Goal: Information Seeking & Learning: Learn about a topic

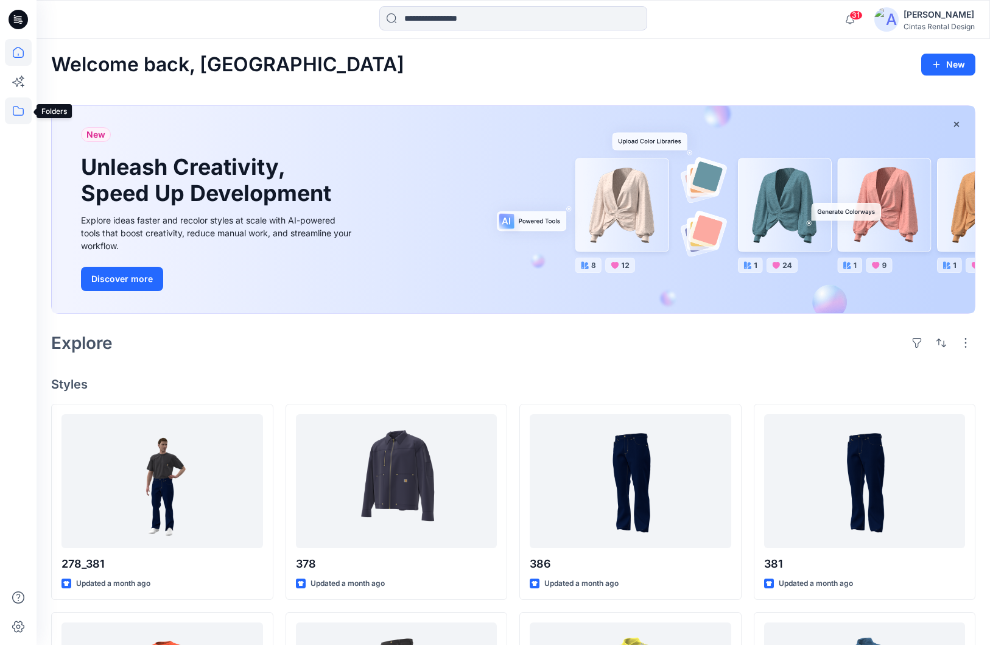
click at [19, 109] on icon at bounding box center [18, 110] width 27 height 27
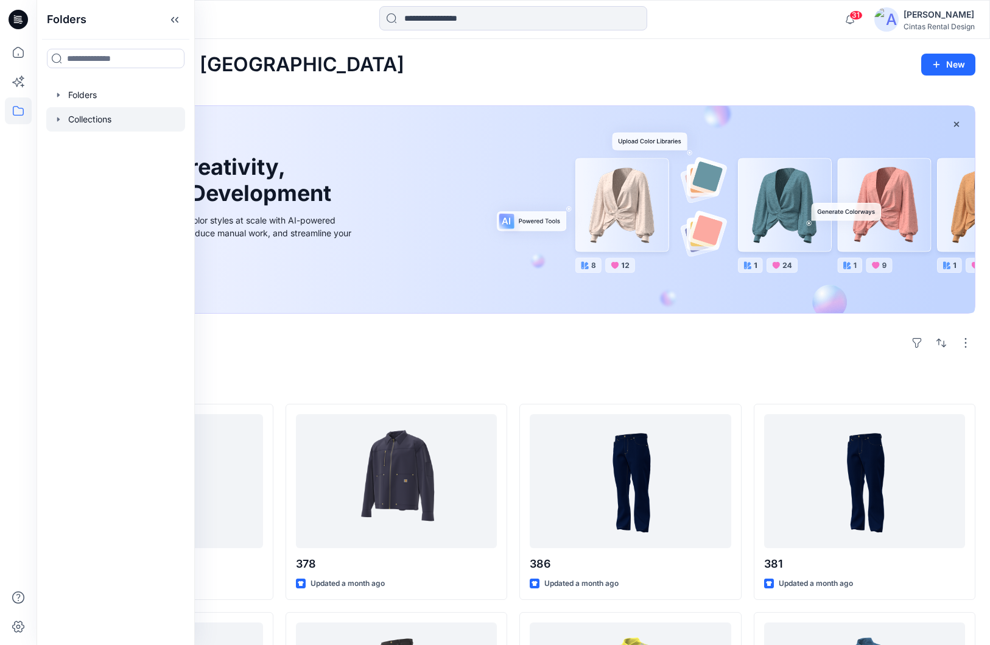
click at [144, 121] on div at bounding box center [115, 119] width 139 height 24
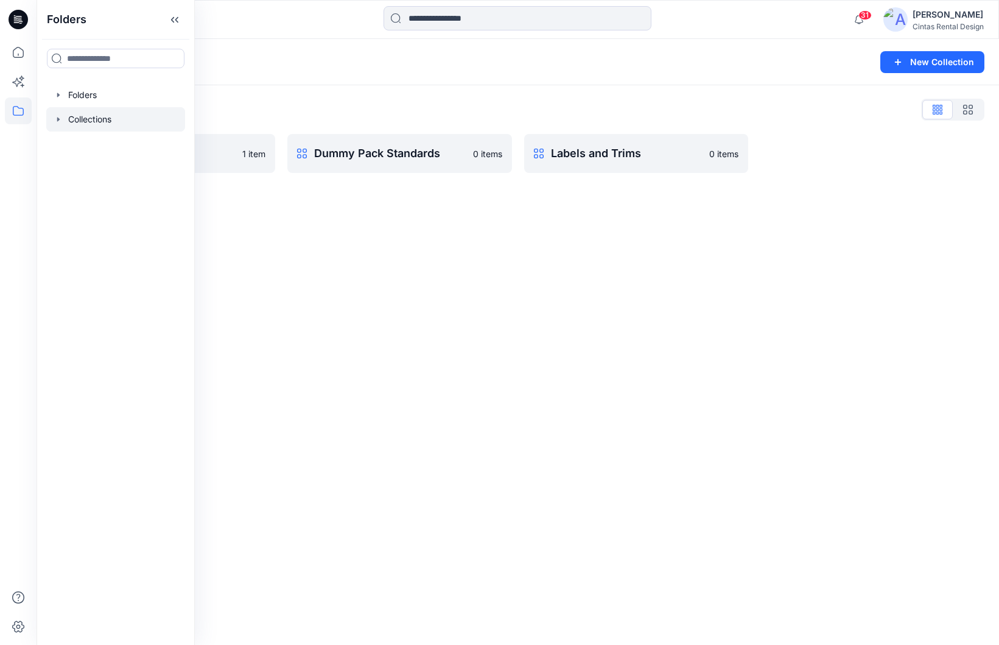
click at [357, 242] on div "Collections New Collection Collections List Development 1 item Dummy Pack Stand…" at bounding box center [518, 342] width 963 height 606
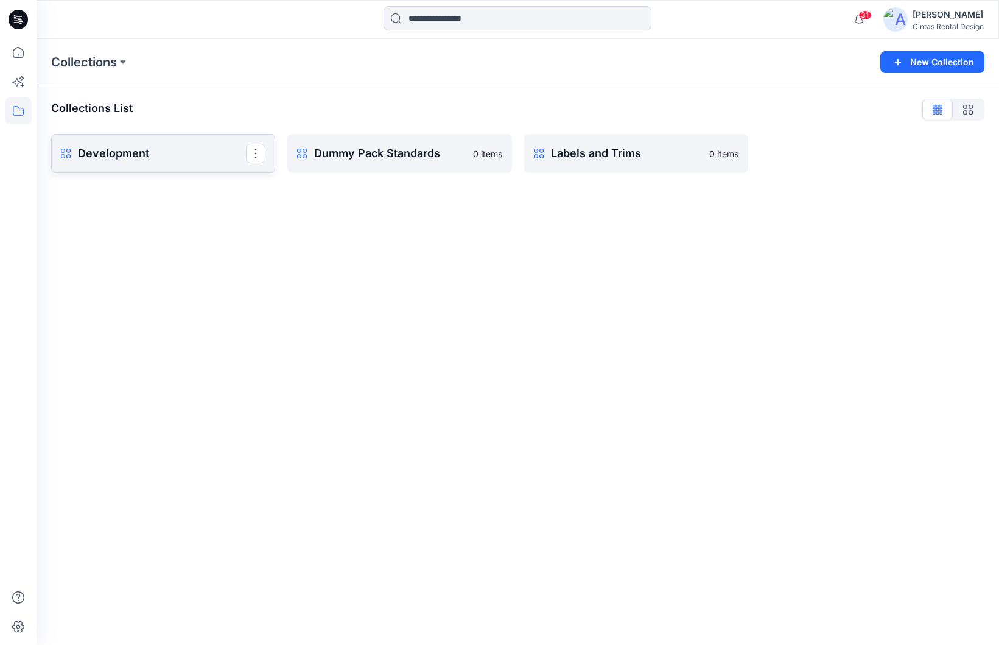
click at [150, 161] on p "Development" at bounding box center [162, 153] width 168 height 17
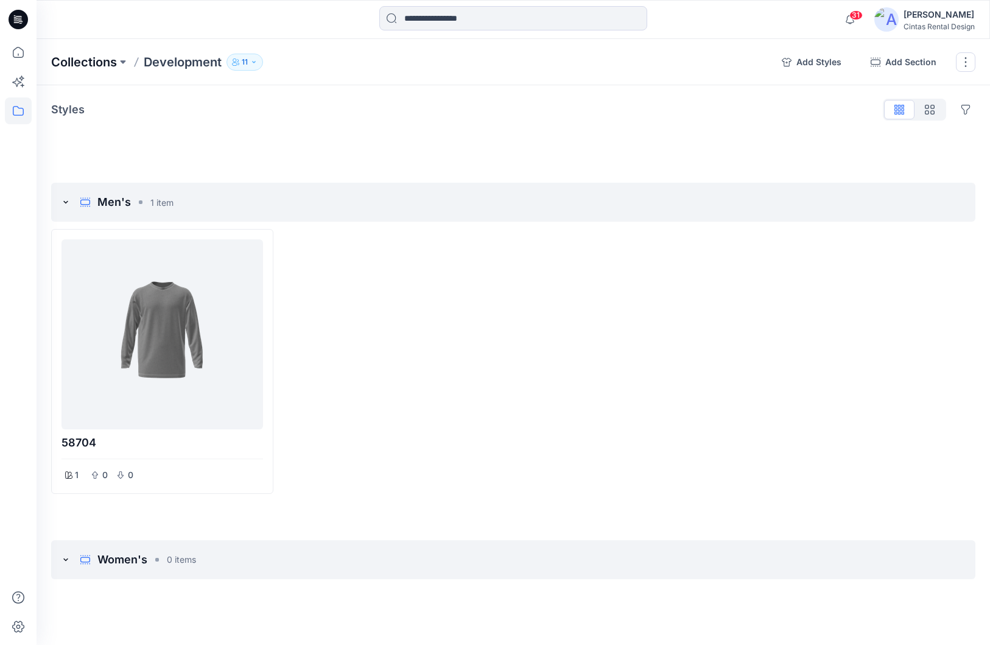
click at [59, 62] on p "Collections" at bounding box center [84, 62] width 66 height 17
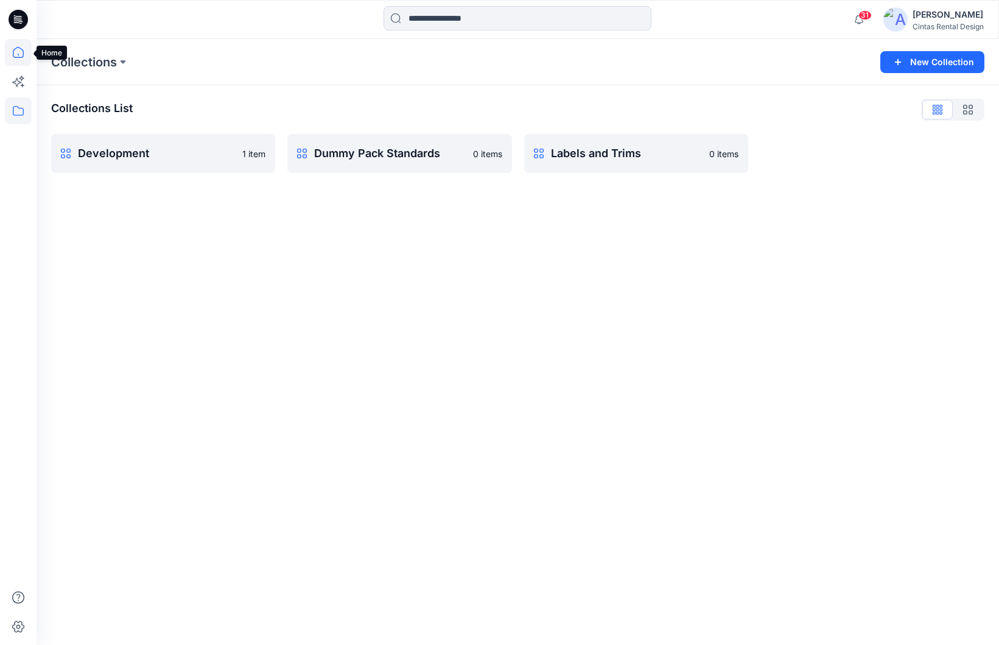
click at [24, 56] on icon at bounding box center [18, 52] width 27 height 27
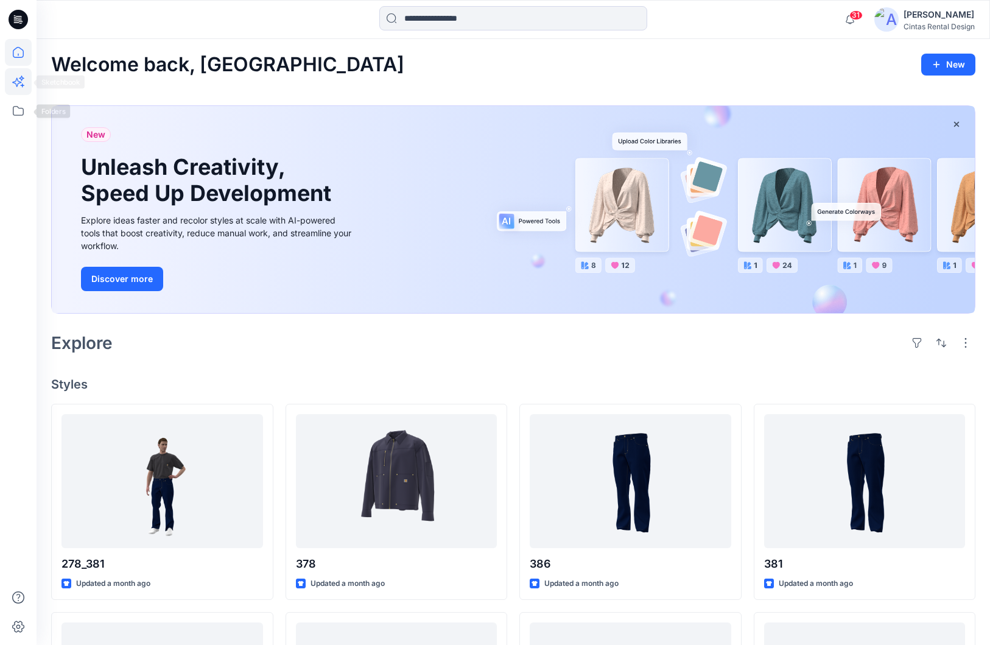
click at [13, 89] on icon at bounding box center [18, 81] width 27 height 27
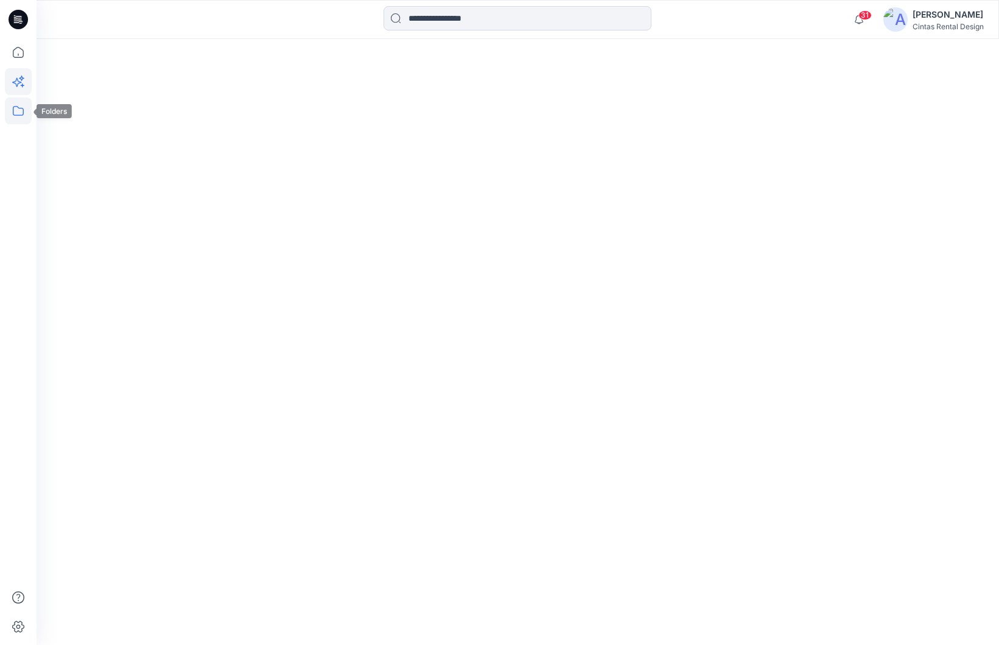
click at [19, 111] on icon at bounding box center [18, 110] width 27 height 27
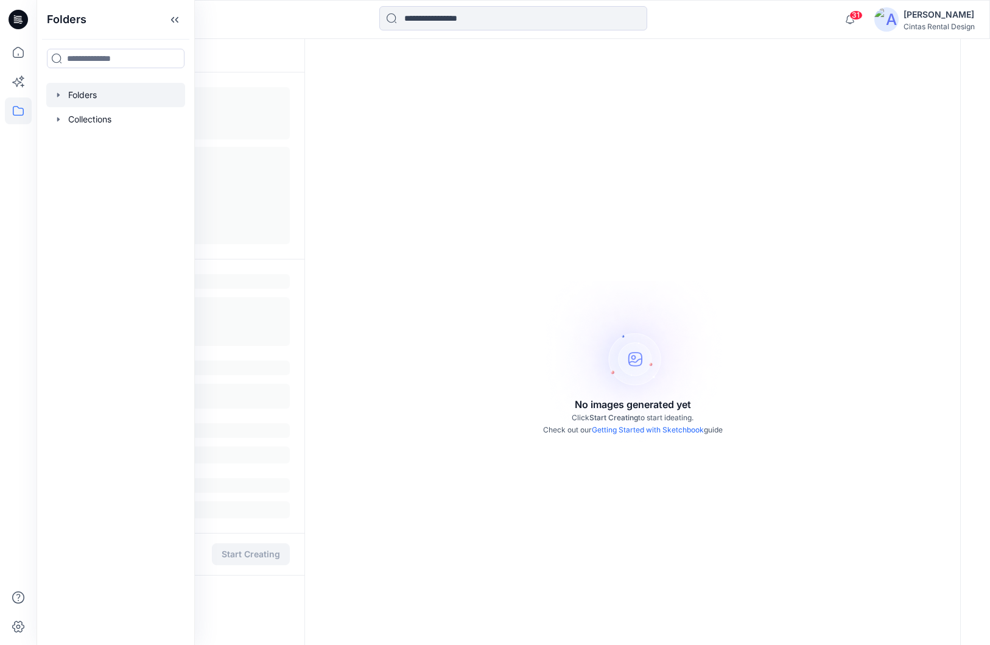
click at [61, 99] on icon "button" at bounding box center [59, 95] width 10 height 10
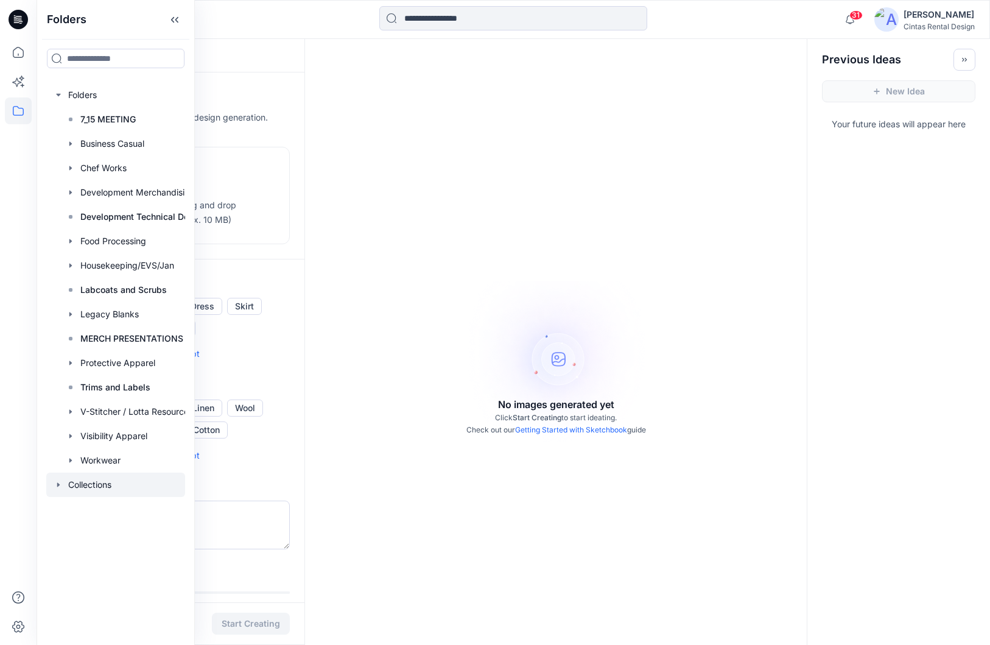
click at [116, 483] on div at bounding box center [115, 484] width 139 height 24
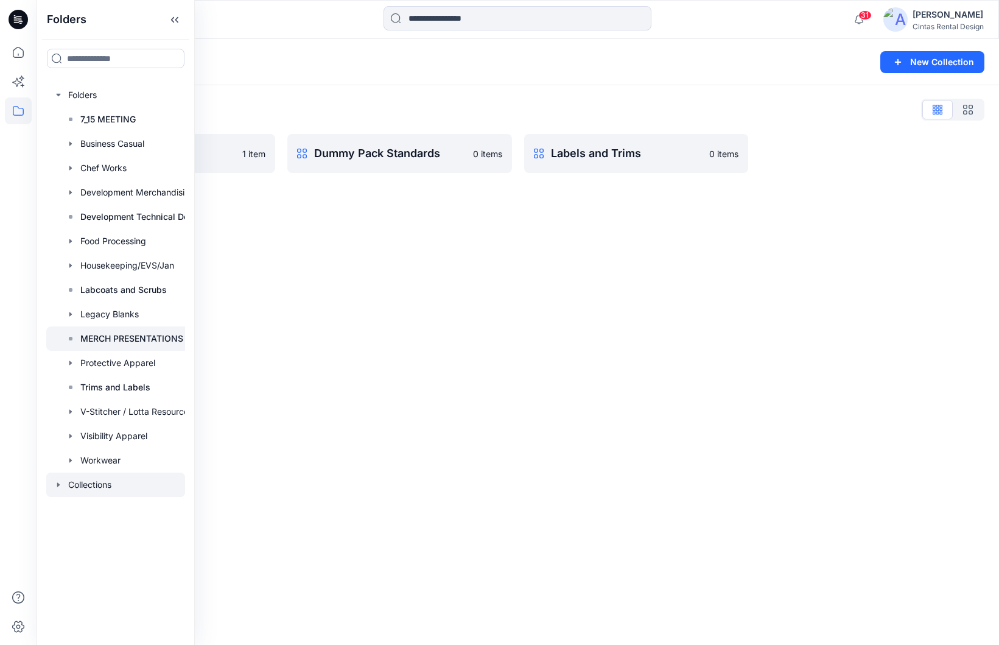
click at [122, 343] on p "MERCH PRESENTATIONS" at bounding box center [131, 338] width 103 height 15
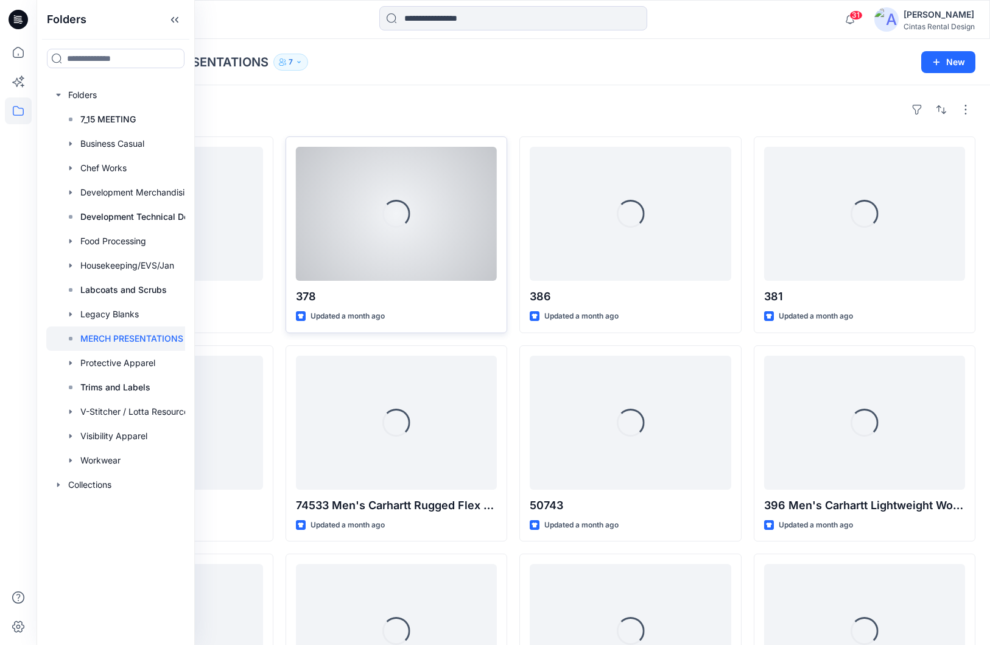
click at [333, 299] on p "378" at bounding box center [397, 296] width 202 height 17
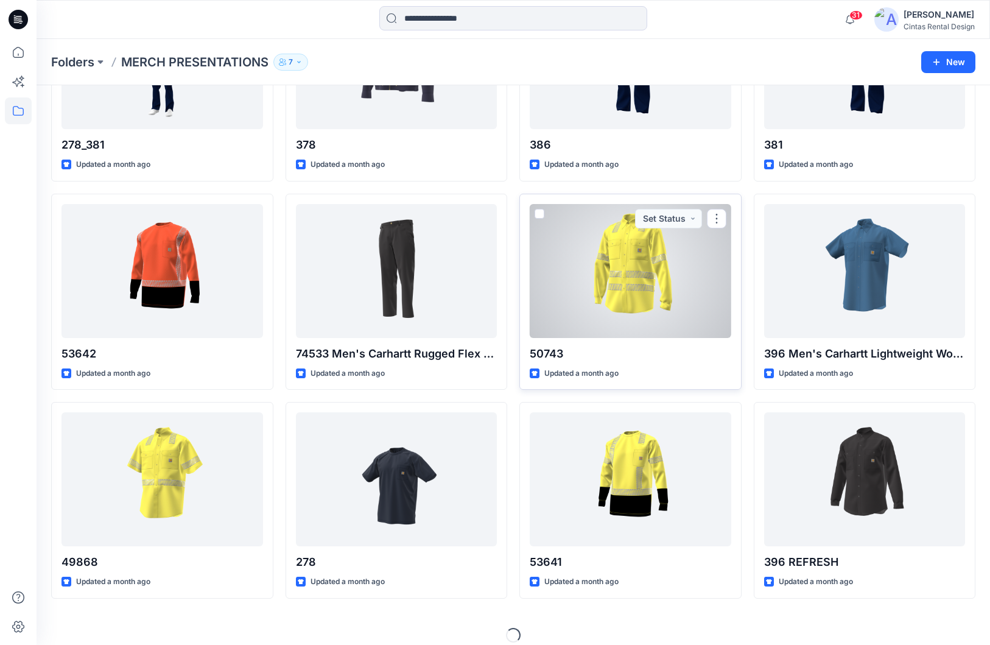
scroll to position [164, 0]
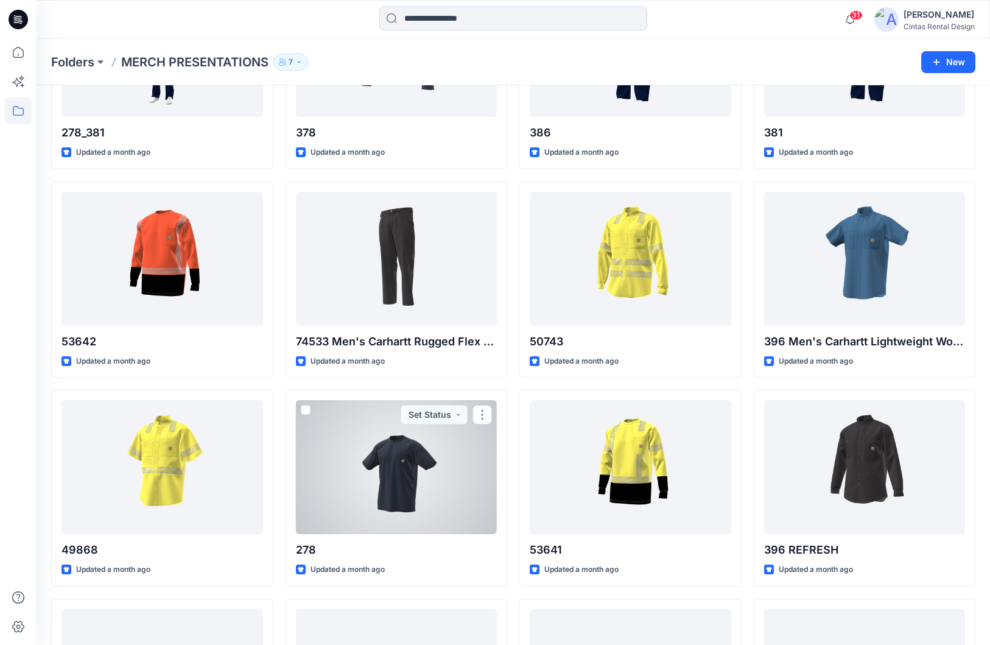
drag, startPoint x: 441, startPoint y: 449, endPoint x: 452, endPoint y: 442, distance: 12.8
click at [441, 449] on div at bounding box center [397, 467] width 202 height 134
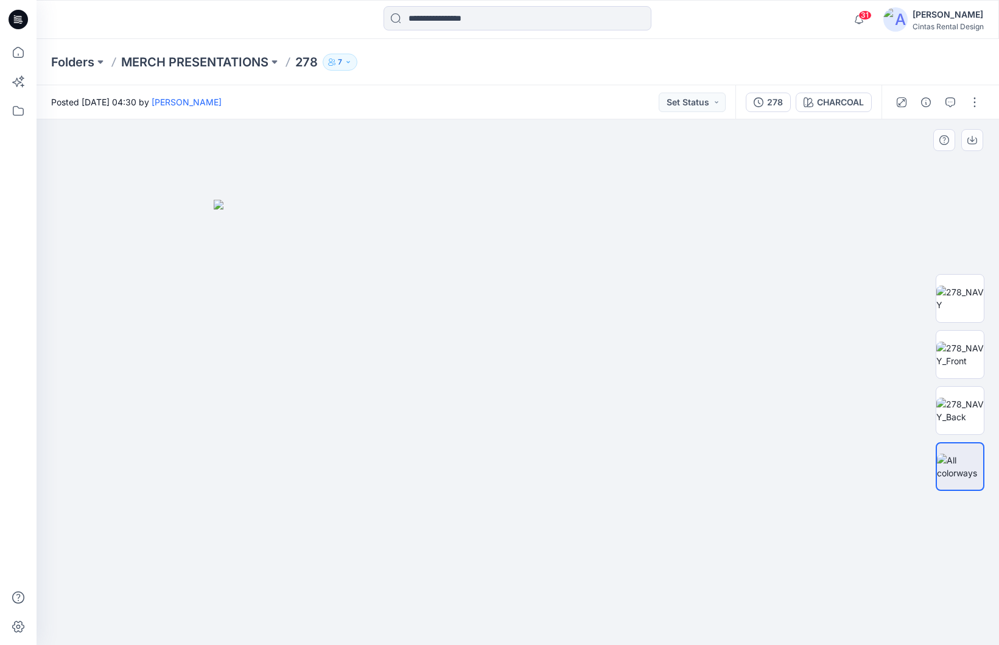
click at [824, 189] on div at bounding box center [518, 381] width 963 height 525
click at [146, 68] on p "MERCH PRESENTATIONS" at bounding box center [194, 62] width 147 height 17
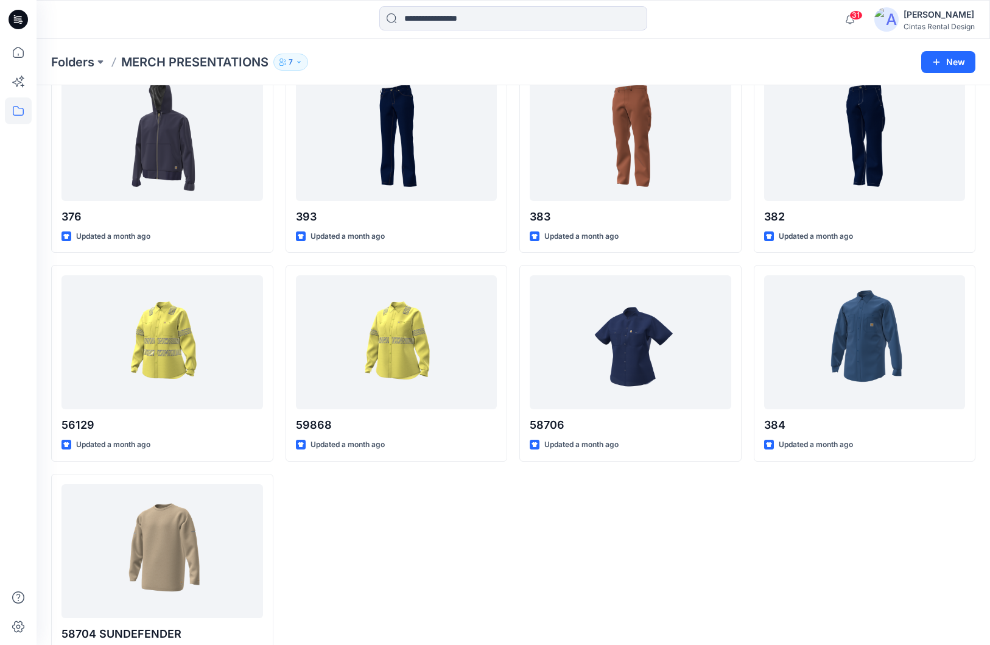
scroll to position [745, 0]
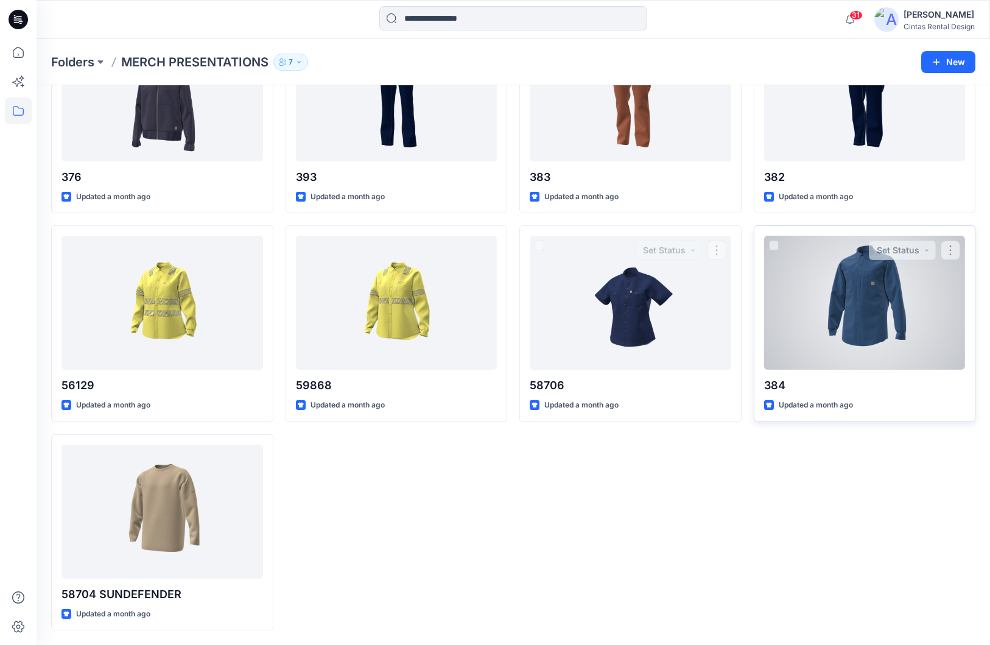
click at [845, 316] on div at bounding box center [865, 303] width 202 height 134
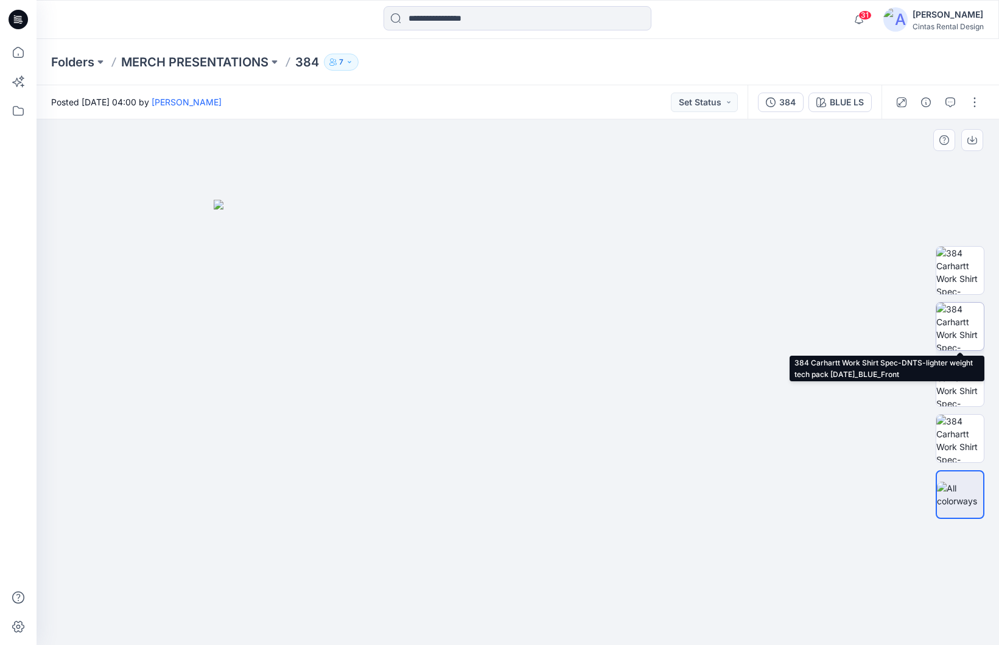
click at [957, 332] on img at bounding box center [959, 326] width 47 height 47
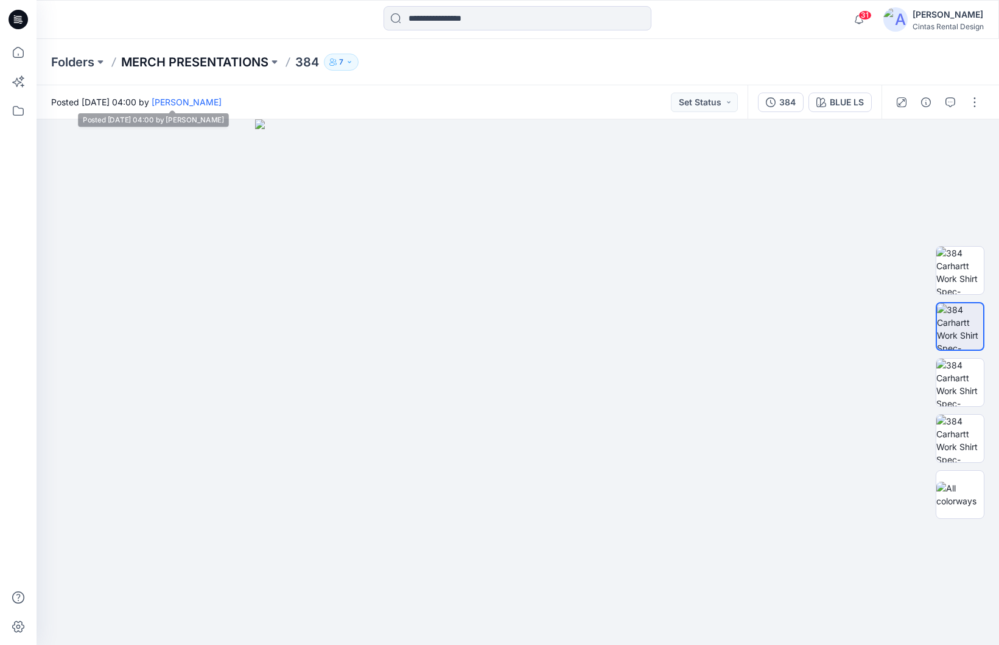
click at [171, 58] on p "MERCH PRESENTATIONS" at bounding box center [194, 62] width 147 height 17
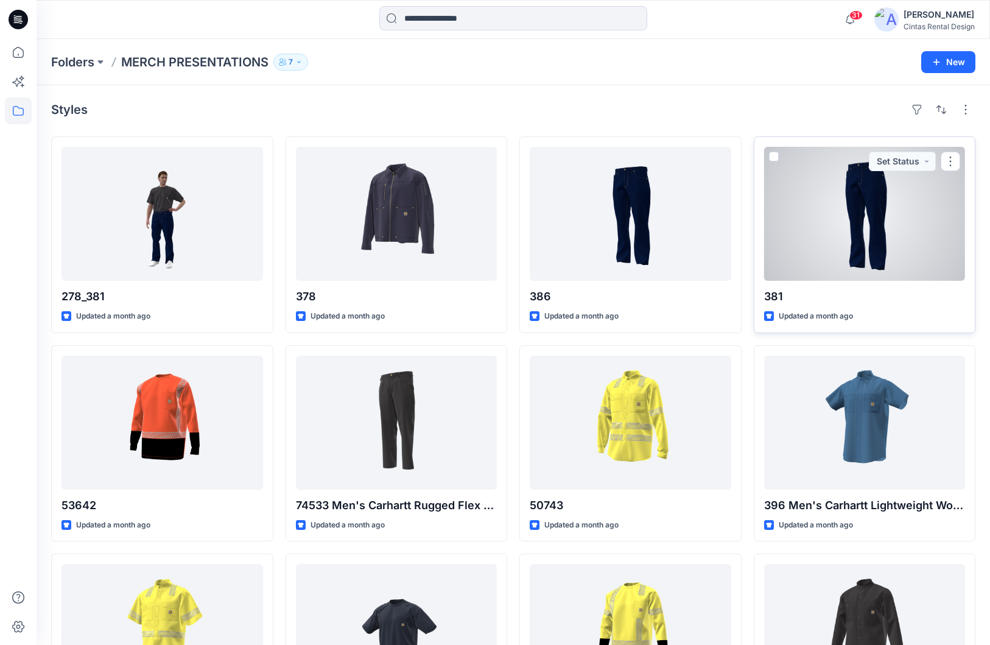
click at [939, 180] on div at bounding box center [865, 214] width 202 height 134
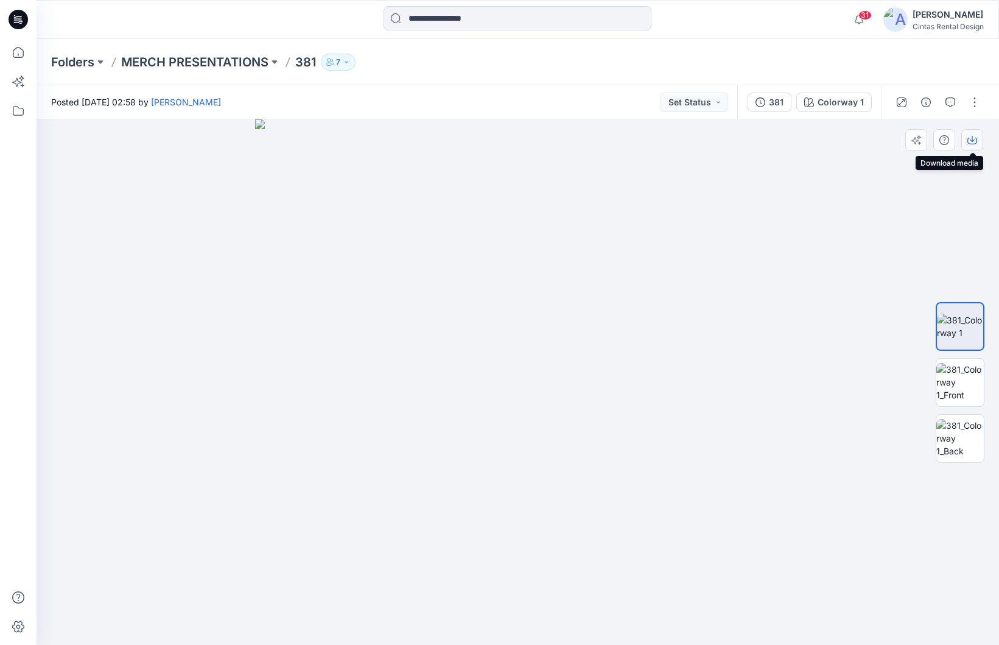
click at [972, 143] on icon "button" at bounding box center [972, 140] width 10 height 10
click at [149, 59] on p "MERCH PRESENTATIONS" at bounding box center [194, 62] width 147 height 17
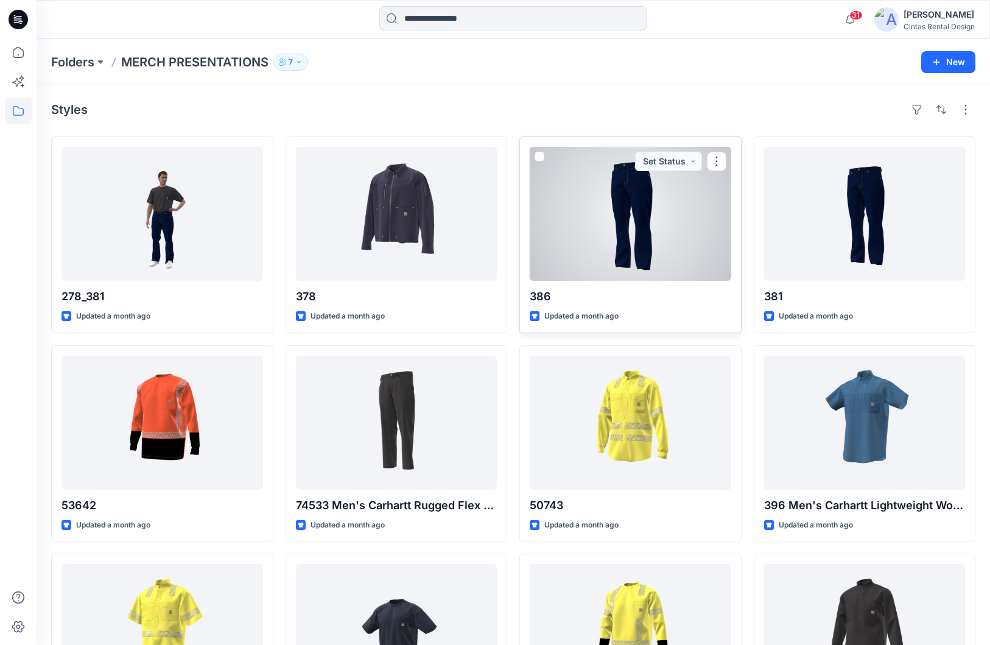
click at [574, 209] on div at bounding box center [631, 214] width 202 height 134
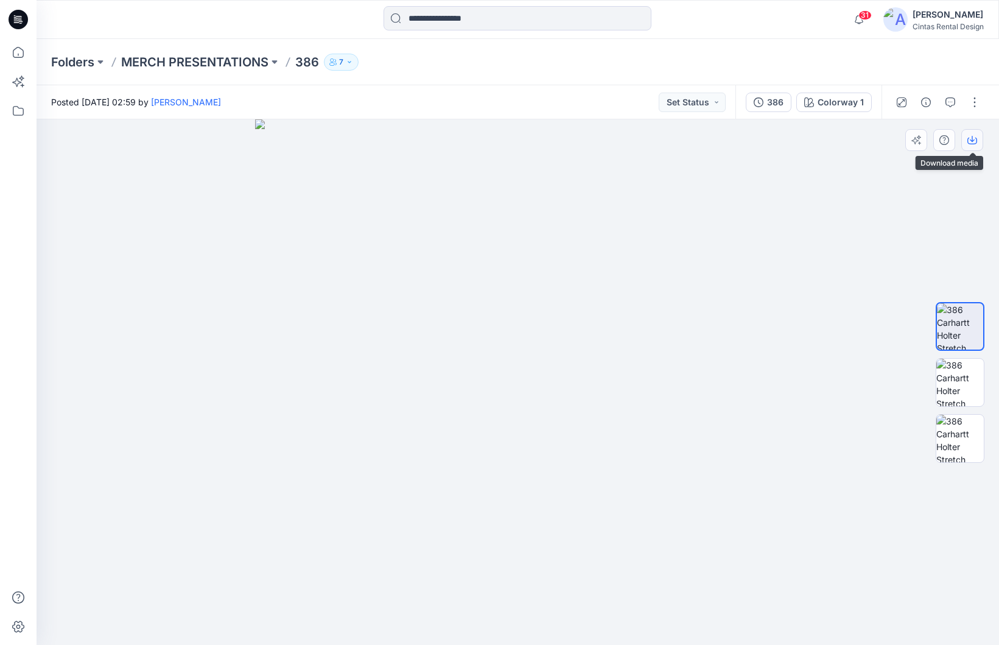
click at [971, 139] on icon "button" at bounding box center [972, 140] width 10 height 10
